Goal: Transaction & Acquisition: Purchase product/service

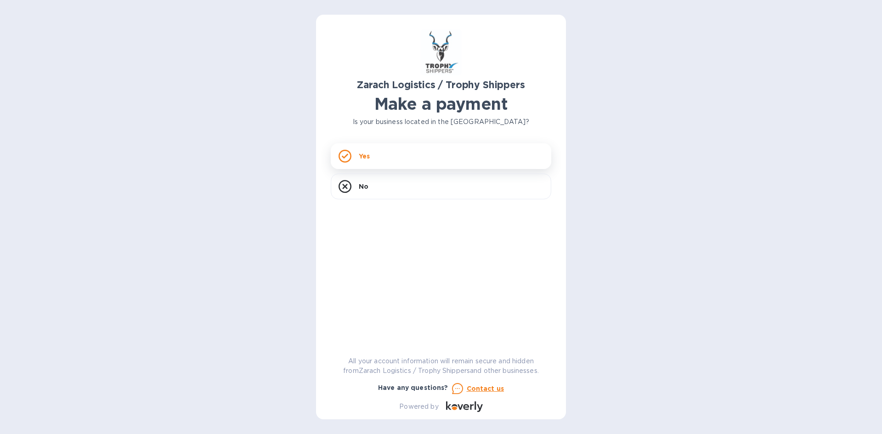
click at [404, 149] on div "Yes" at bounding box center [441, 156] width 221 height 26
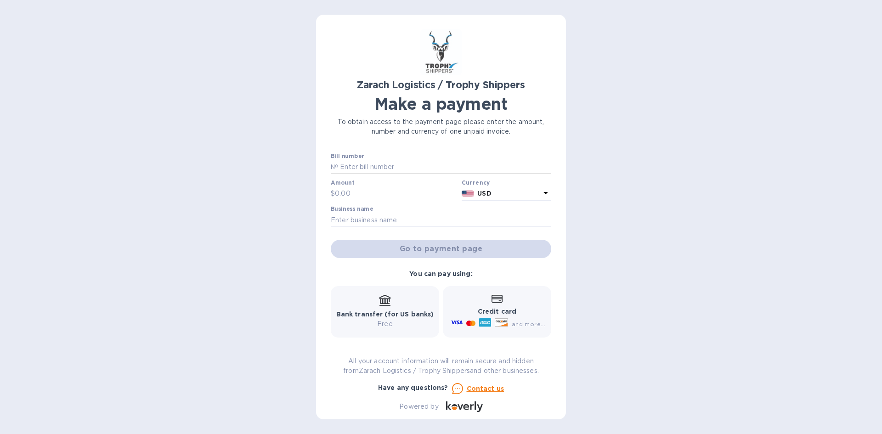
click at [374, 163] on input "text" at bounding box center [444, 167] width 213 height 14
click at [362, 173] on input "text" at bounding box center [444, 167] width 213 height 14
type input "B"
type input "B00171103"
drag, startPoint x: 353, startPoint y: 194, endPoint x: 353, endPoint y: 199, distance: 4.6
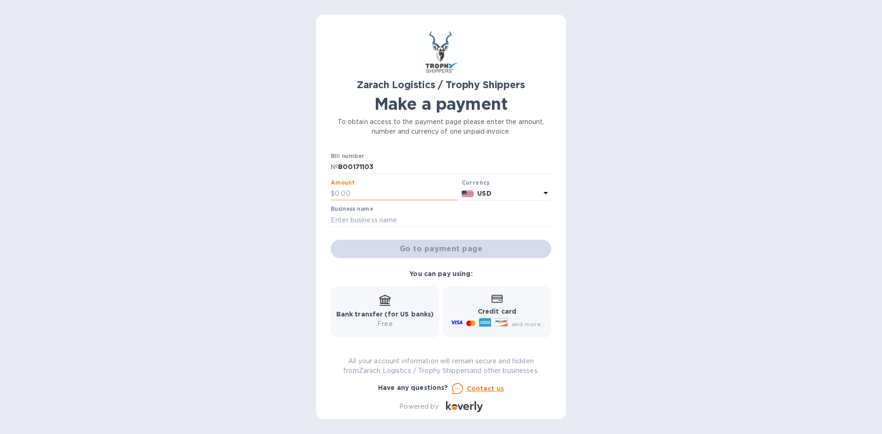
click at [353, 198] on input "text" at bounding box center [396, 194] width 123 height 14
click at [345, 191] on input "text" at bounding box center [396, 194] width 123 height 14
click at [348, 190] on input "text" at bounding box center [396, 194] width 123 height 14
type input "670"
click at [380, 216] on input "text" at bounding box center [441, 220] width 221 height 14
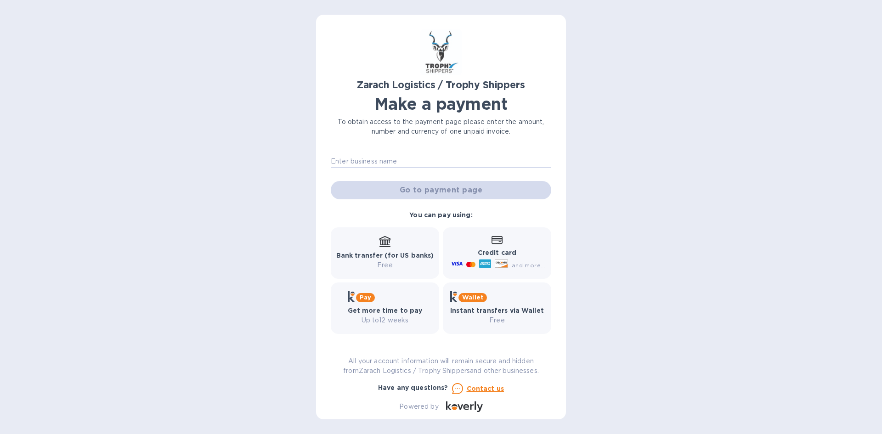
scroll to position [60, 0]
click at [499, 255] on b "Credit card" at bounding box center [497, 251] width 39 height 7
click at [480, 238] on div "Credit card and more..." at bounding box center [497, 251] width 97 height 35
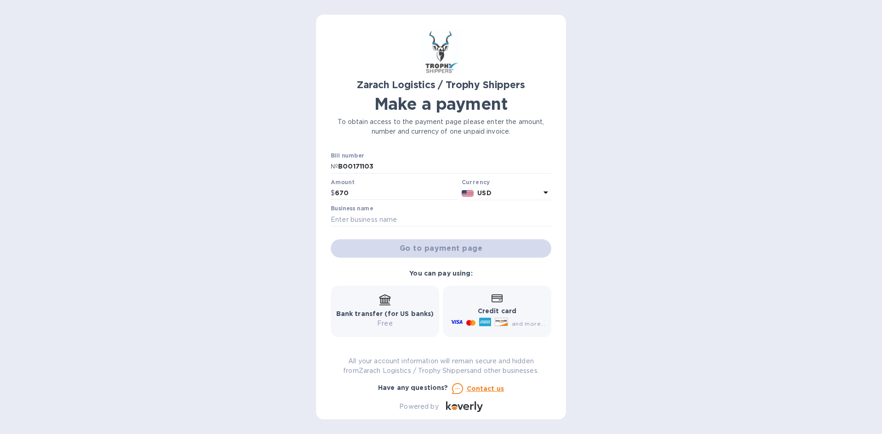
scroll to position [0, 0]
click at [398, 222] on input "text" at bounding box center [441, 220] width 221 height 14
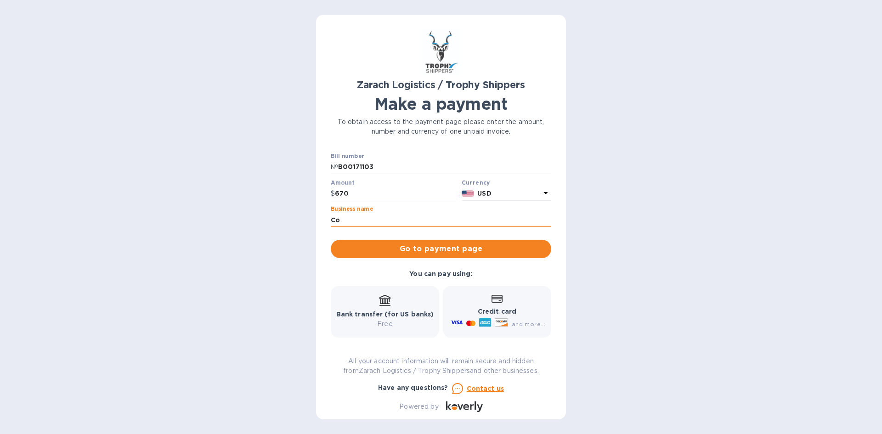
type input "C"
type input "[PERSON_NAME]"
click at [392, 246] on span "Go to payment page" at bounding box center [441, 249] width 206 height 11
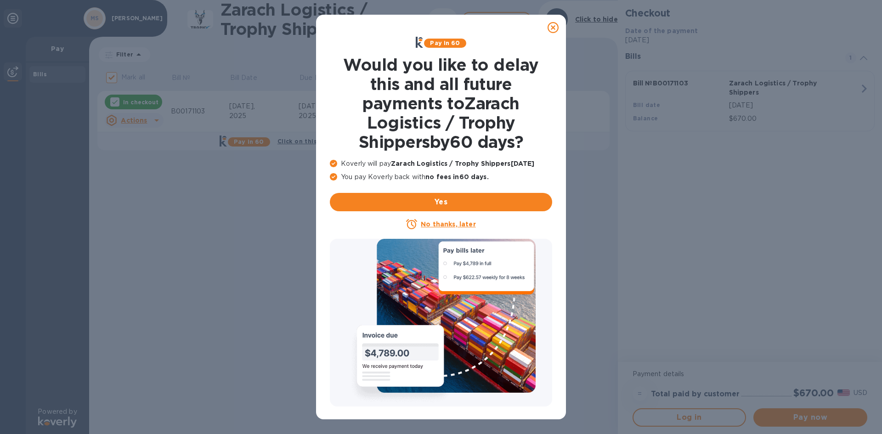
click at [451, 225] on u "No thanks, later" at bounding box center [448, 224] width 55 height 7
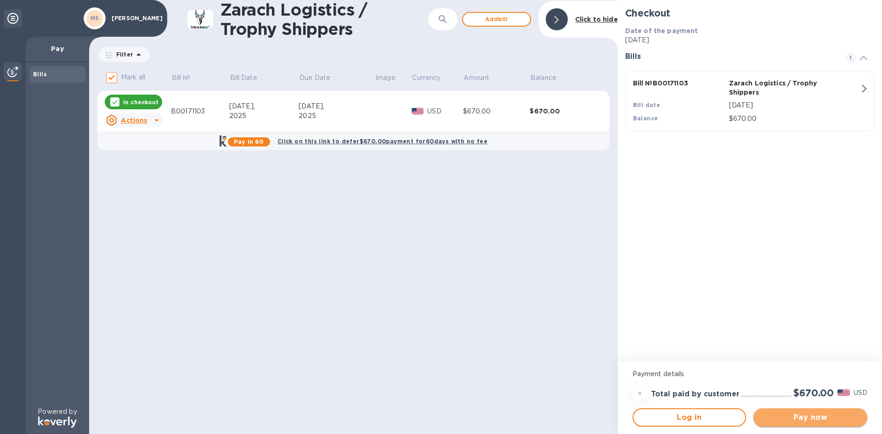
click at [773, 410] on button "Pay now" at bounding box center [811, 418] width 114 height 18
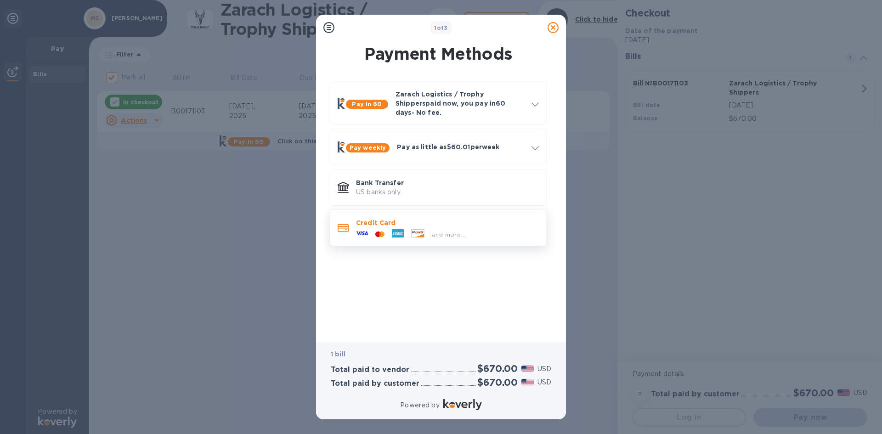
click at [422, 234] on icon at bounding box center [420, 235] width 10 height 3
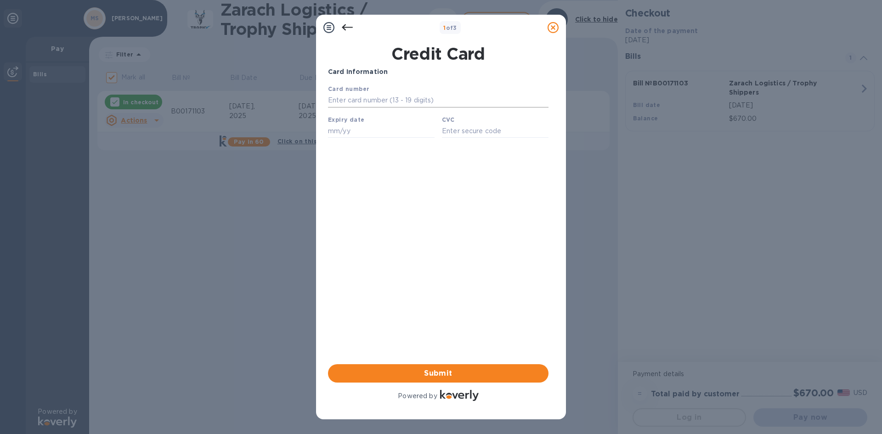
click at [377, 100] on input "text" at bounding box center [438, 101] width 221 height 14
type input "[CREDIT_CARD_NUMBER]"
click at [332, 135] on input "text" at bounding box center [381, 131] width 107 height 14
type input "02/29"
click at [449, 132] on input "text" at bounding box center [495, 131] width 107 height 14
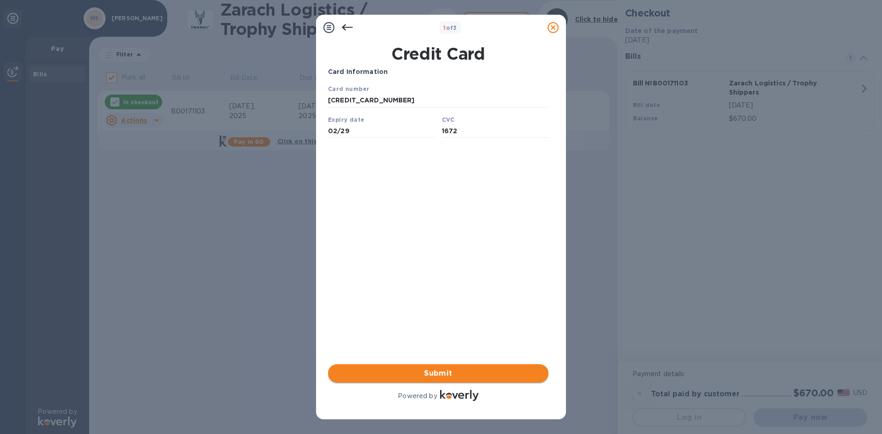
type input "1672"
click at [458, 370] on span "Submit" at bounding box center [439, 373] width 206 height 11
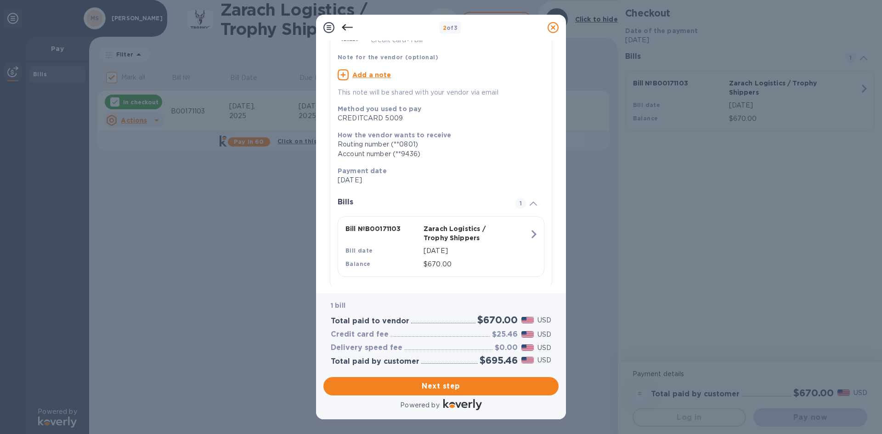
scroll to position [76, 0]
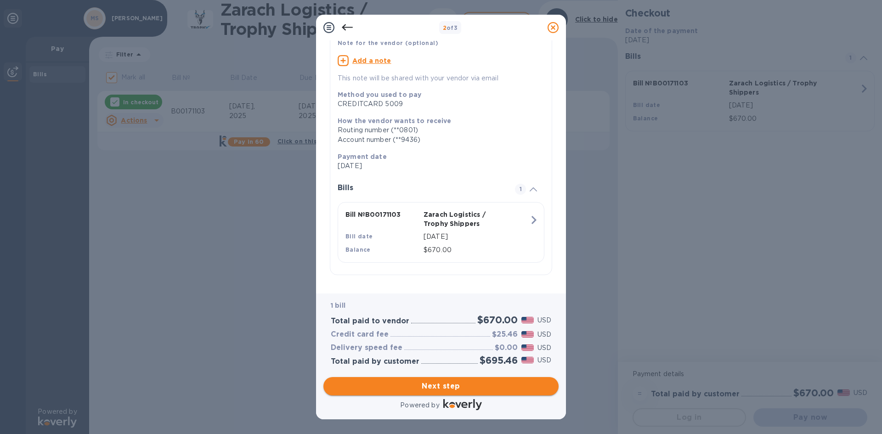
click at [463, 388] on span "Next step" at bounding box center [441, 386] width 221 height 11
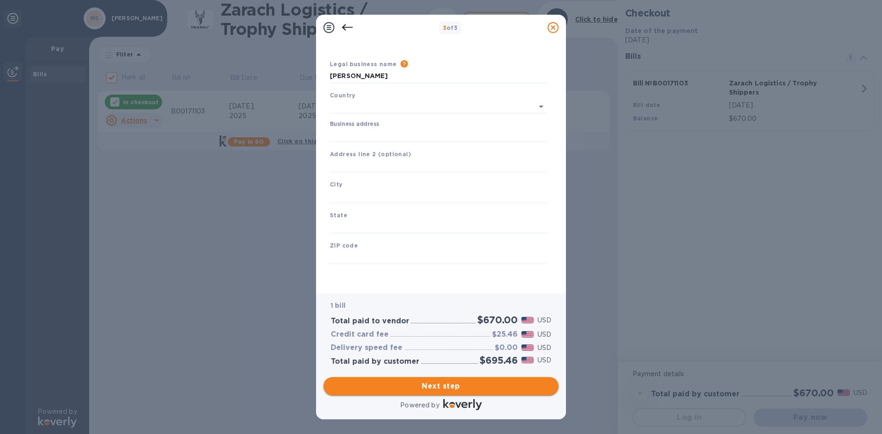
scroll to position [15, 0]
type input "[GEOGRAPHIC_DATA]"
click at [374, 139] on input "Business address" at bounding box center [438, 135] width 217 height 14
click at [387, 130] on input "Business address" at bounding box center [438, 135] width 217 height 14
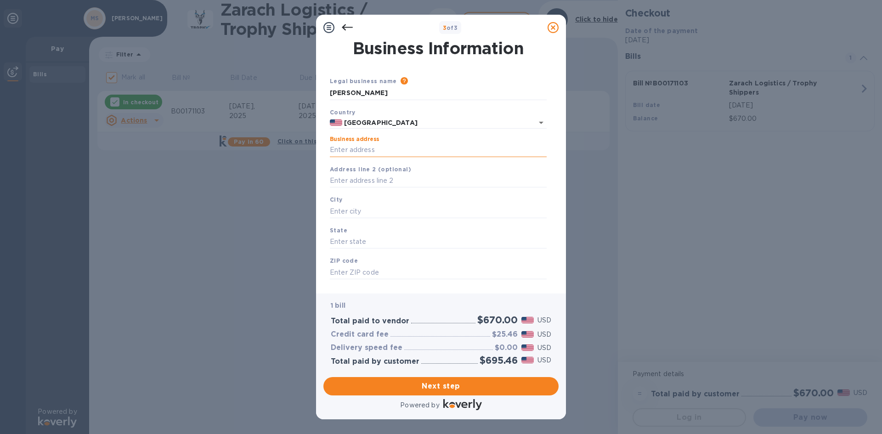
click at [341, 149] on input "Business address" at bounding box center [438, 150] width 217 height 14
click at [329, 176] on div "Address line 2 (optional)" at bounding box center [438, 176] width 224 height 31
click at [351, 183] on input "text" at bounding box center [438, 181] width 217 height 14
click at [340, 145] on input "Business address" at bounding box center [438, 150] width 217 height 14
type input "[STREET_ADDRESS][PERSON_NAME]"
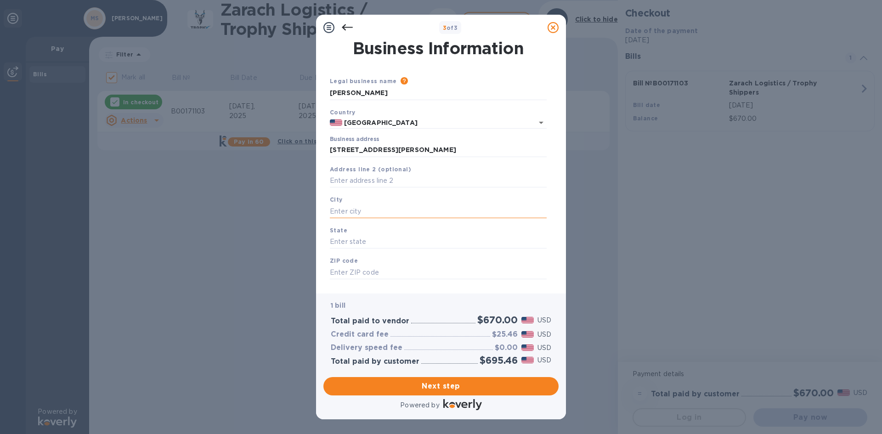
click at [354, 205] on input "text" at bounding box center [438, 212] width 217 height 14
type input "Conroe"
type input "[GEOGRAPHIC_DATA]"
type input "77385"
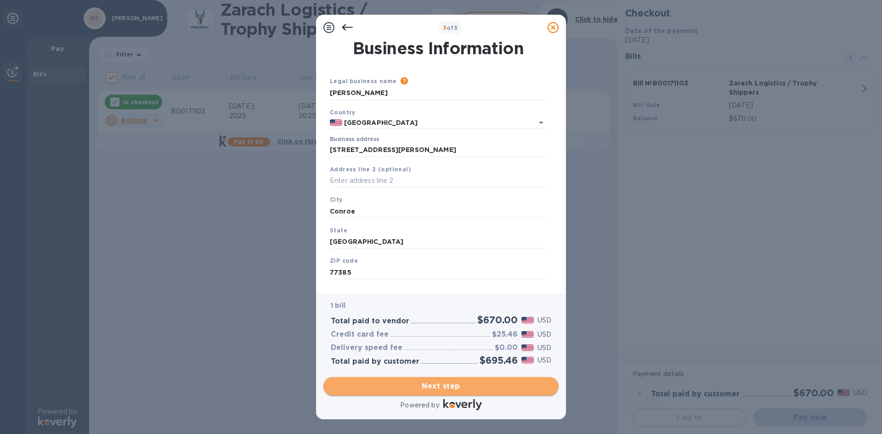
click at [422, 386] on span "Next step" at bounding box center [441, 386] width 221 height 11
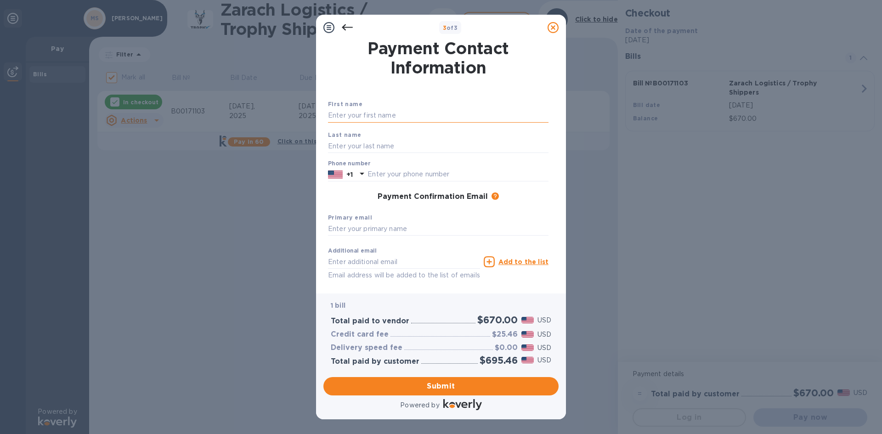
click at [344, 112] on input "text" at bounding box center [438, 116] width 221 height 14
type input "[PERSON_NAME]"
type input "s"
type input "[PERSON_NAME]"
type input "7135039966"
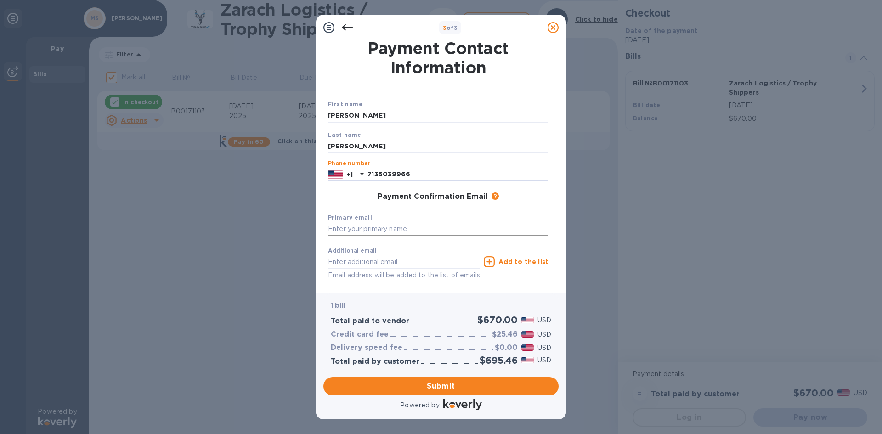
click at [381, 231] on input "text" at bounding box center [438, 229] width 221 height 14
type input "[EMAIL_ADDRESS][DOMAIN_NAME]"
type input "[PERSON_NAME][EMAIL_ADDRESS][DOMAIN_NAME]"
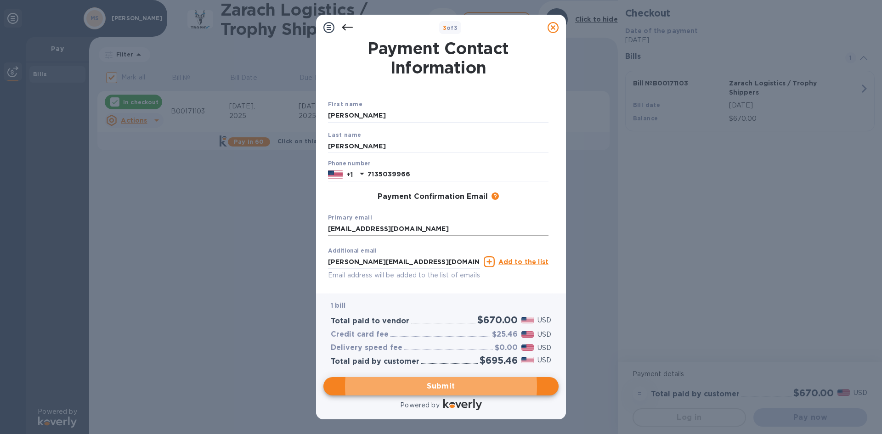
click at [452, 233] on input "[EMAIL_ADDRESS][DOMAIN_NAME]" at bounding box center [438, 229] width 221 height 14
click at [401, 390] on span "Submit" at bounding box center [441, 386] width 221 height 11
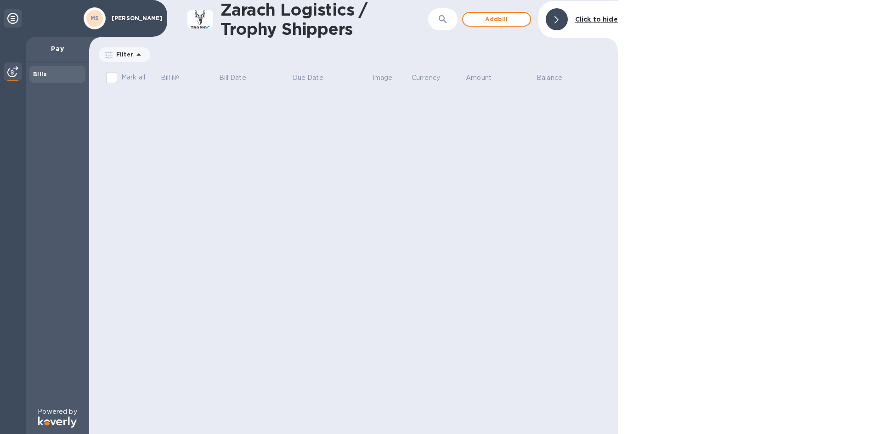
click at [54, 72] on div "Bills" at bounding box center [57, 74] width 49 height 9
click at [57, 44] on p "Pay" at bounding box center [57, 48] width 49 height 9
drag, startPoint x: 40, startPoint y: 73, endPoint x: 9, endPoint y: 78, distance: 30.8
click at [39, 73] on b "Bills" at bounding box center [40, 74] width 14 height 7
click at [9, 78] on div at bounding box center [13, 73] width 18 height 20
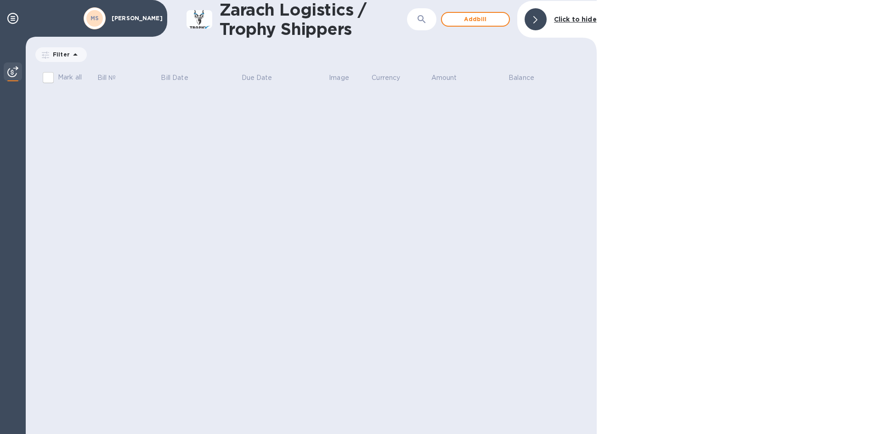
click at [8, 78] on div at bounding box center [13, 73] width 18 height 20
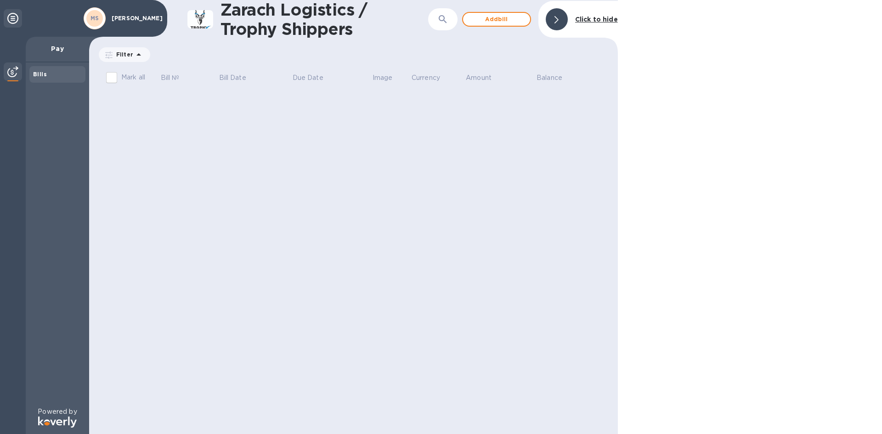
click at [135, 51] on icon at bounding box center [138, 54] width 11 height 11
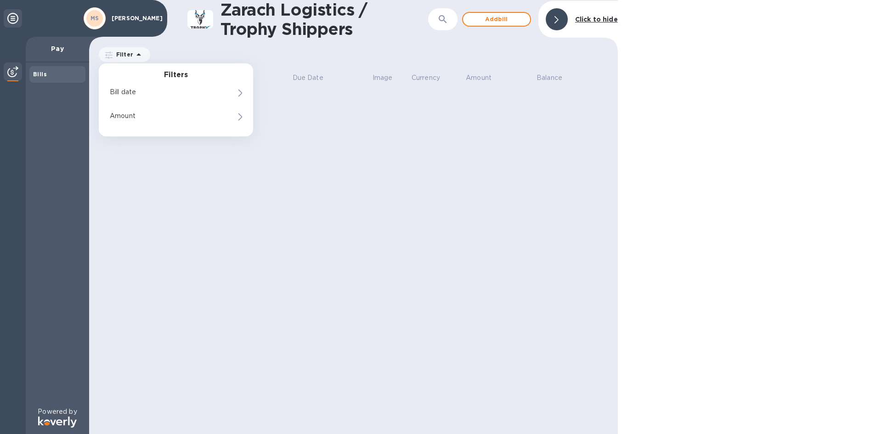
click at [135, 51] on icon at bounding box center [138, 54] width 11 height 11
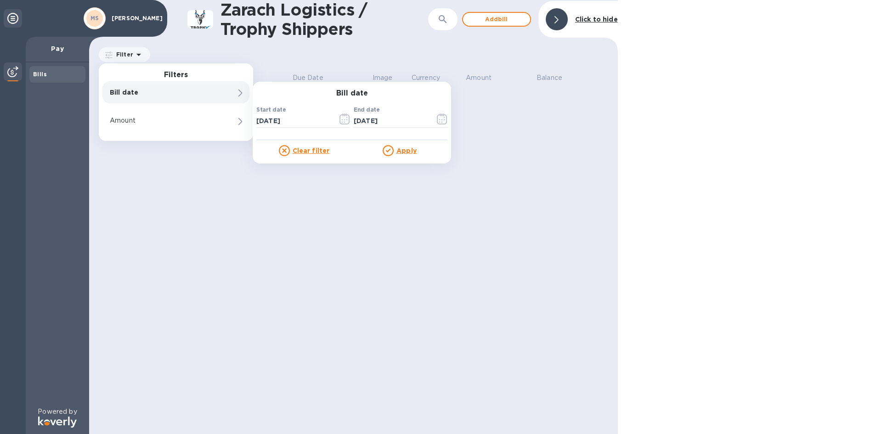
click at [413, 151] on u "Apply" at bounding box center [407, 150] width 20 height 7
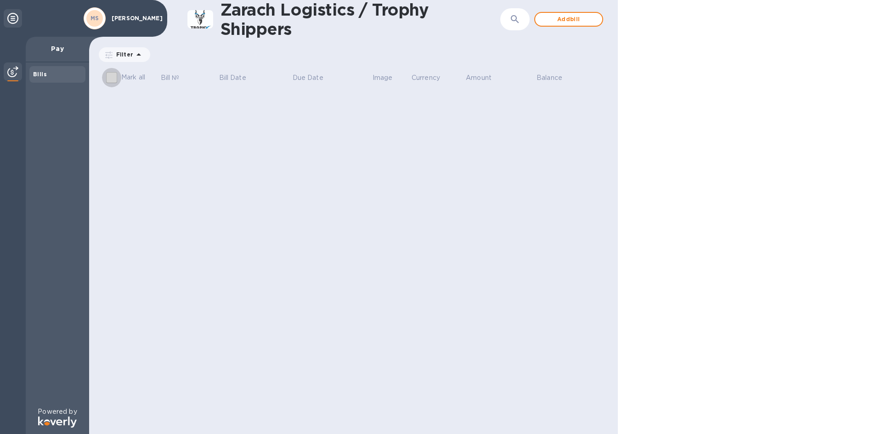
click at [115, 80] on input "Mark all" at bounding box center [111, 77] width 19 height 19
click at [109, 81] on input "Mark all" at bounding box center [111, 77] width 19 height 19
checkbox input "false"
click at [63, 77] on div "Bills" at bounding box center [57, 74] width 49 height 9
click at [14, 72] on img at bounding box center [12, 71] width 11 height 11
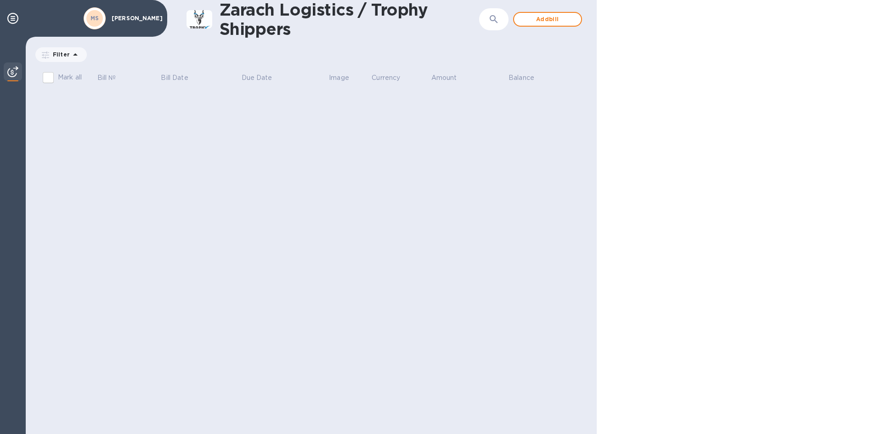
click at [13, 70] on img at bounding box center [12, 71] width 11 height 11
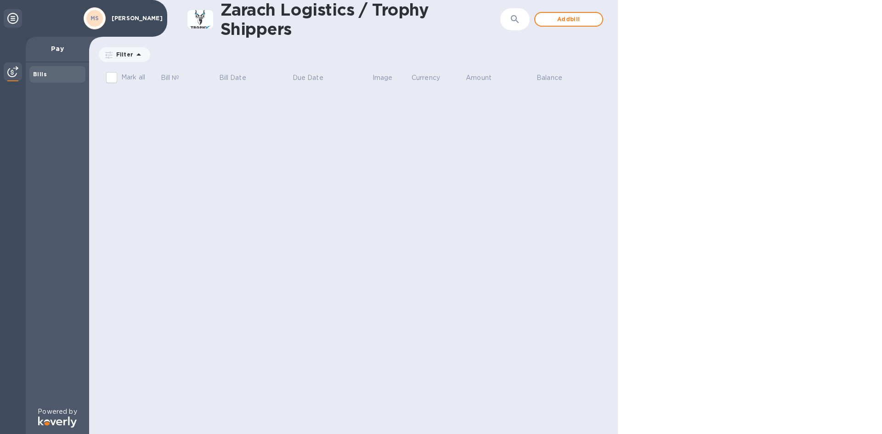
click at [97, 18] on b "MS" at bounding box center [95, 18] width 9 height 7
click at [15, 19] on icon at bounding box center [12, 18] width 11 height 11
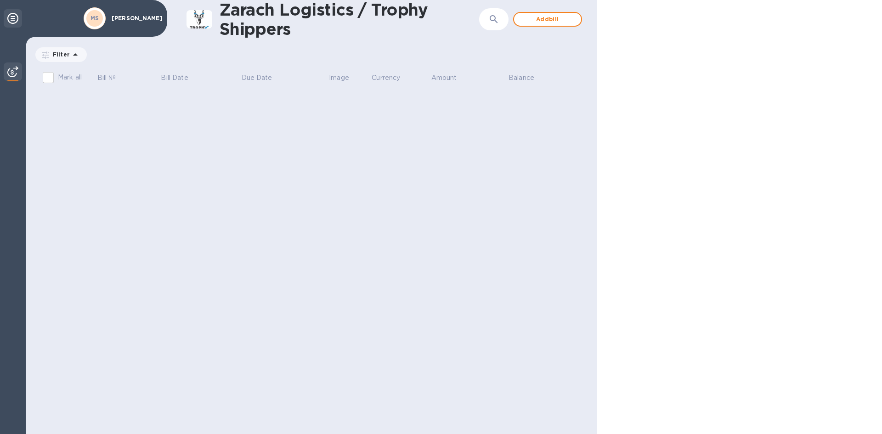
click at [13, 20] on icon at bounding box center [12, 18] width 11 height 11
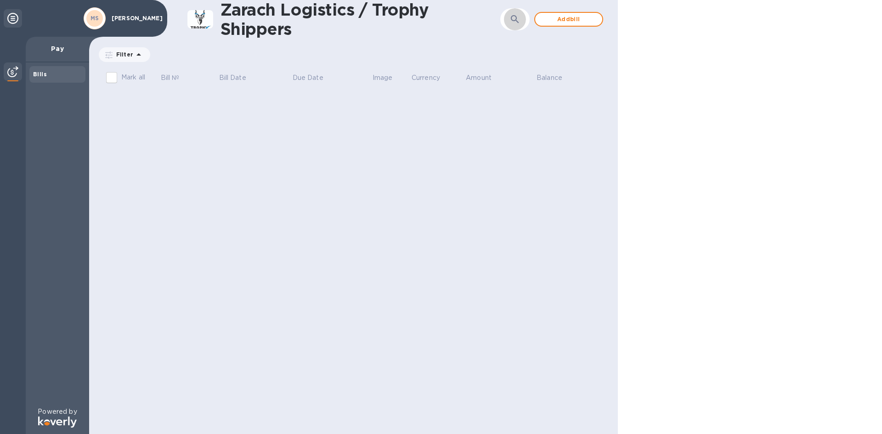
click at [515, 26] on button "button" at bounding box center [515, 19] width 22 height 22
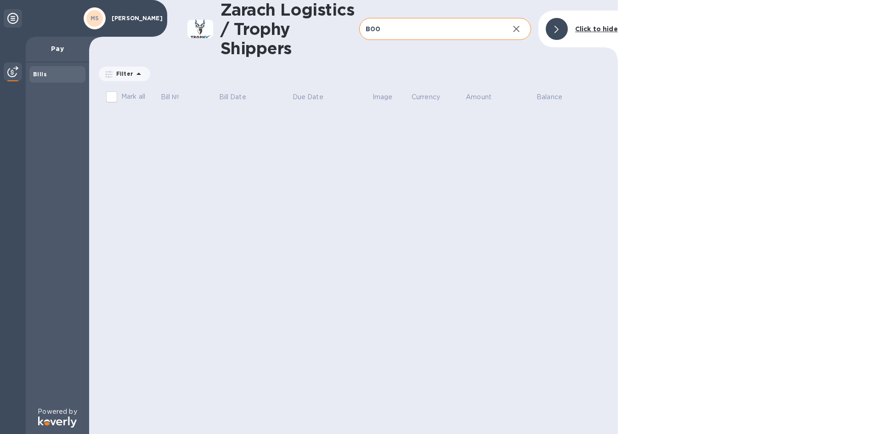
click at [394, 33] on input "B00" at bounding box center [430, 29] width 142 height 23
type input "B00171103"
click at [0, 0] on icon at bounding box center [0, 0] width 0 height 0
click at [460, 26] on input "B00171103" at bounding box center [430, 29] width 142 height 23
click at [564, 28] on div at bounding box center [557, 29] width 22 height 22
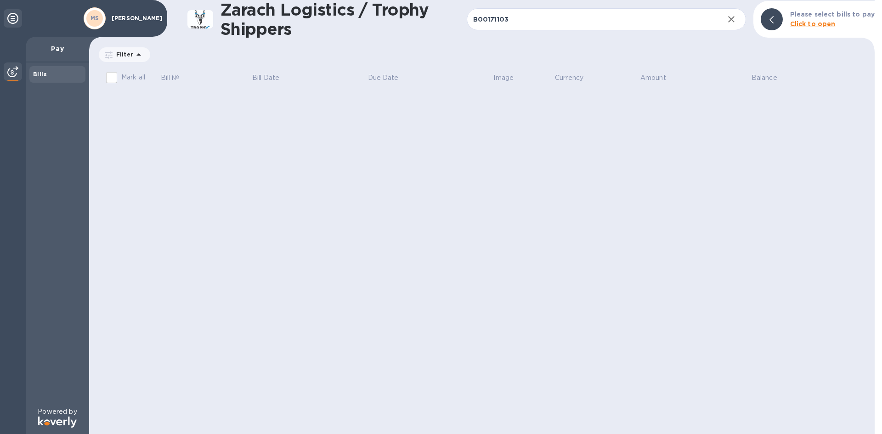
click at [797, 18] on p "Please select bills to pay" at bounding box center [833, 15] width 85 height 10
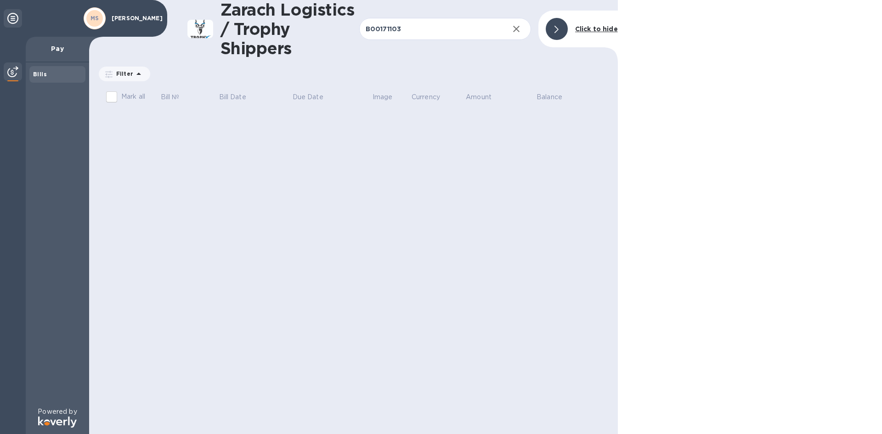
click at [720, 92] on div at bounding box center [750, 217] width 264 height 434
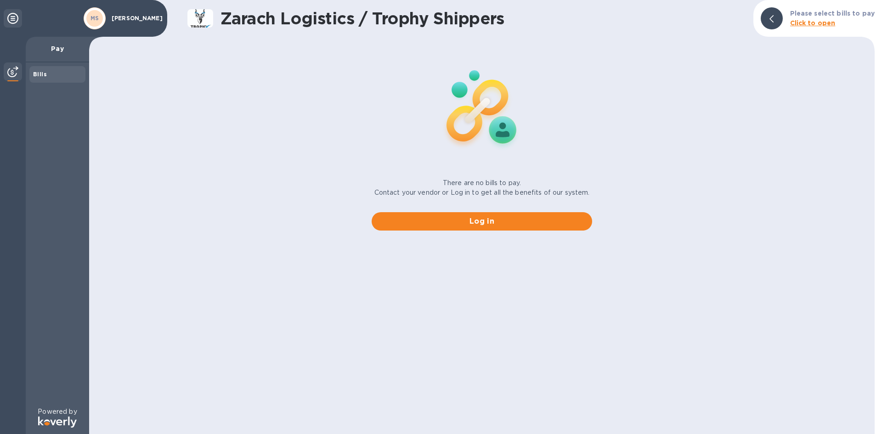
click at [803, 26] on b "Click to open" at bounding box center [814, 22] width 46 height 7
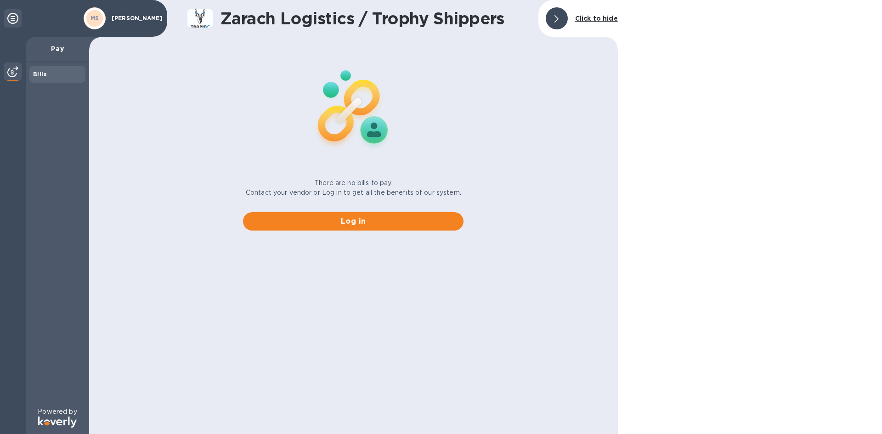
click at [48, 53] on p "Pay" at bounding box center [57, 48] width 49 height 9
click at [97, 28] on div "MS" at bounding box center [95, 18] width 22 height 22
click at [97, 23] on div "MS" at bounding box center [94, 18] width 17 height 17
click at [12, 16] on icon at bounding box center [12, 18] width 11 height 11
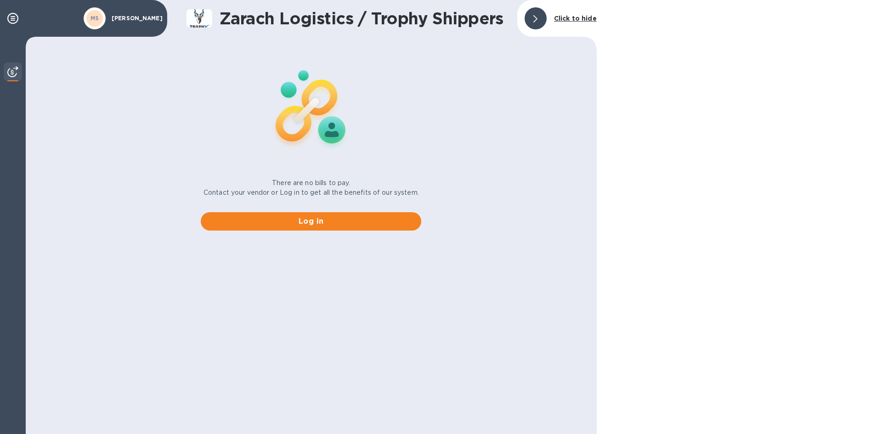
drag, startPoint x: 10, startPoint y: 62, endPoint x: 9, endPoint y: 68, distance: 6.5
click at [10, 63] on div at bounding box center [13, 236] width 26 height 398
click at [8, 70] on img at bounding box center [12, 71] width 11 height 11
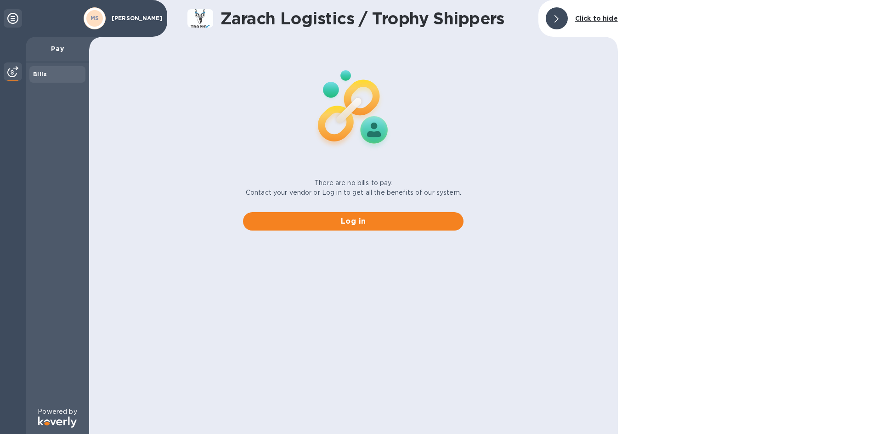
click at [8, 69] on img at bounding box center [12, 71] width 11 height 11
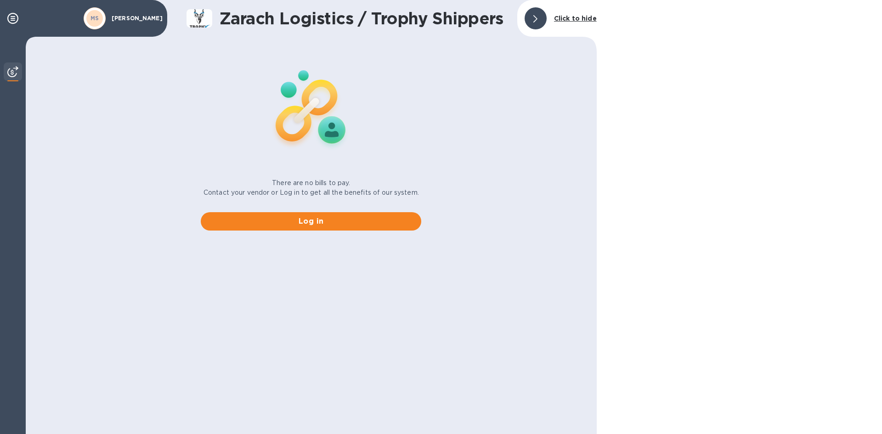
click at [8, 69] on img at bounding box center [12, 71] width 11 height 11
